Goal: Complete application form: Complete application form

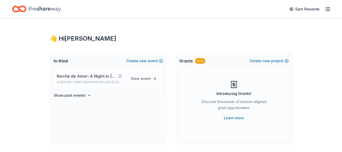
click at [90, 76] on span "Noche de Amor: A Night in [GEOGRAPHIC_DATA]" at bounding box center [87, 76] width 60 height 6
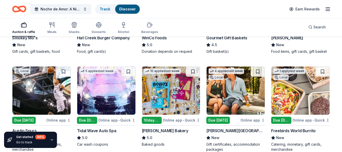
scroll to position [418, 0]
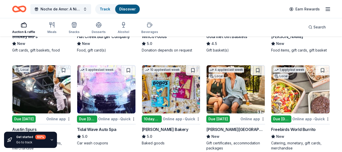
click at [229, 126] on div "[PERSON_NAME][GEOGRAPHIC_DATA]" at bounding box center [235, 129] width 59 height 6
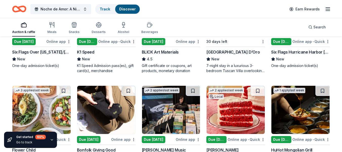
scroll to position [921, 0]
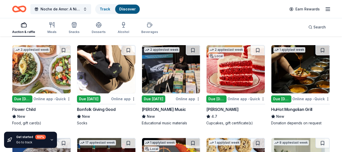
click at [166, 71] on img at bounding box center [171, 69] width 58 height 48
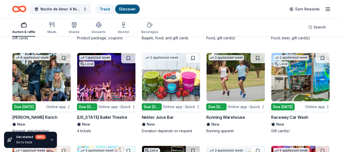
scroll to position [1400, 0]
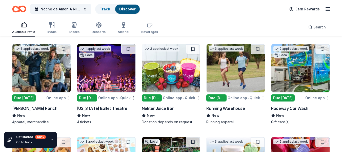
click at [224, 106] on div "Running Warehouse" at bounding box center [225, 108] width 38 height 6
drag, startPoint x: 342, startPoint y: 130, endPoint x: 342, endPoint y: 136, distance: 6.3
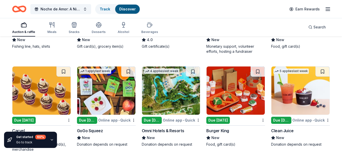
scroll to position [2665, 0]
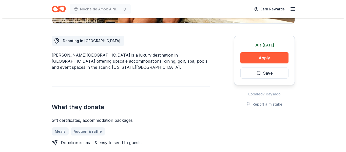
scroll to position [130, 0]
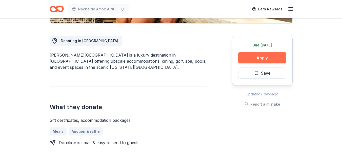
click at [248, 54] on button "Apply" at bounding box center [262, 57] width 48 height 11
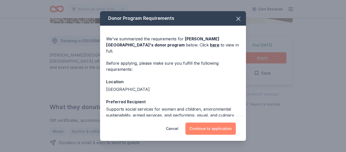
click at [207, 128] on button "Continue to application" at bounding box center [210, 128] width 50 height 12
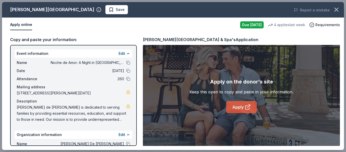
click at [240, 109] on link "Apply" at bounding box center [241, 107] width 31 height 12
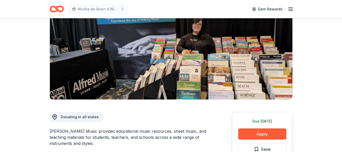
scroll to position [92, 0]
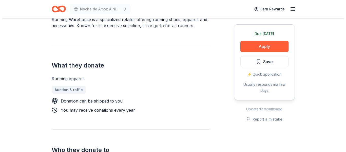
scroll to position [187, 0]
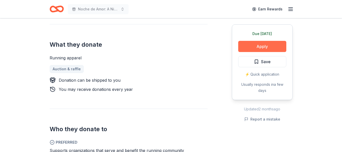
click at [267, 44] on button "Apply" at bounding box center [262, 46] width 48 height 11
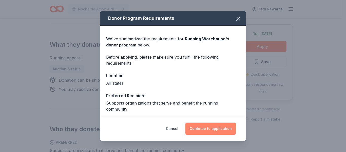
click at [223, 128] on button "Continue to application" at bounding box center [210, 128] width 50 height 12
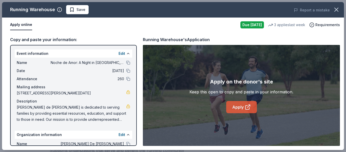
click at [235, 103] on link "Apply" at bounding box center [241, 107] width 31 height 12
